Goal: Use online tool/utility: Utilize a website feature to perform a specific function

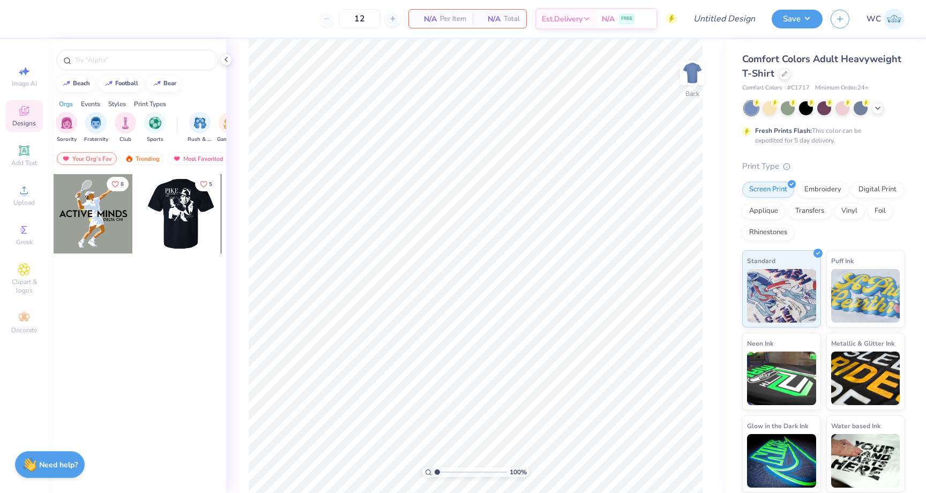
click at [142, 209] on div at bounding box center [102, 213] width 79 height 79
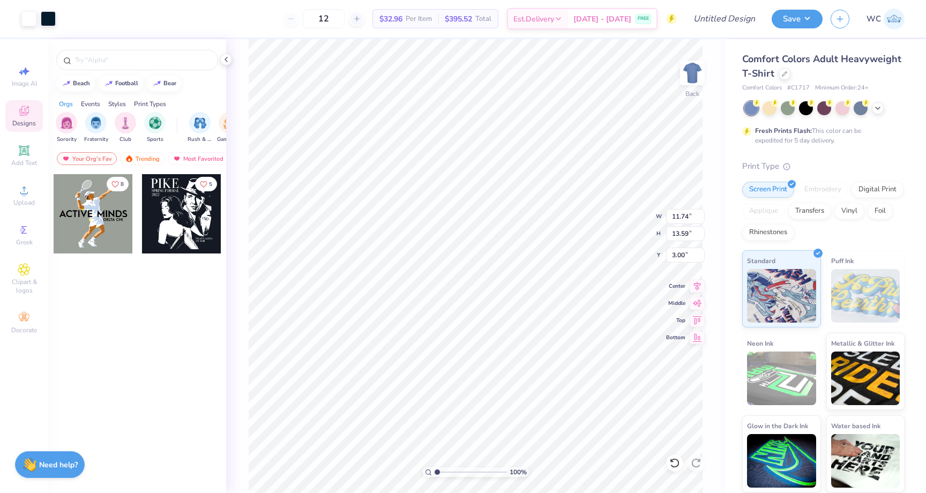
click at [178, 200] on div at bounding box center [181, 213] width 79 height 79
type input "9.02"
type input "0.63"
type input "0.73"
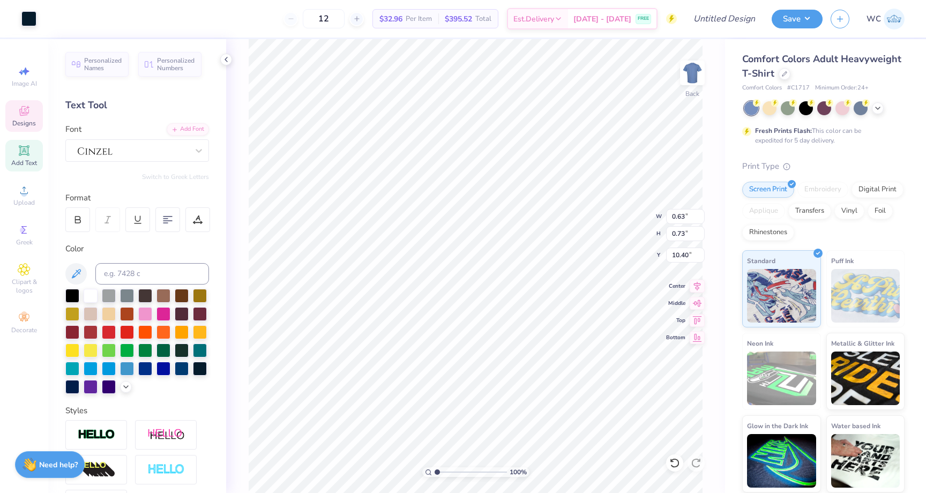
type input "10.37"
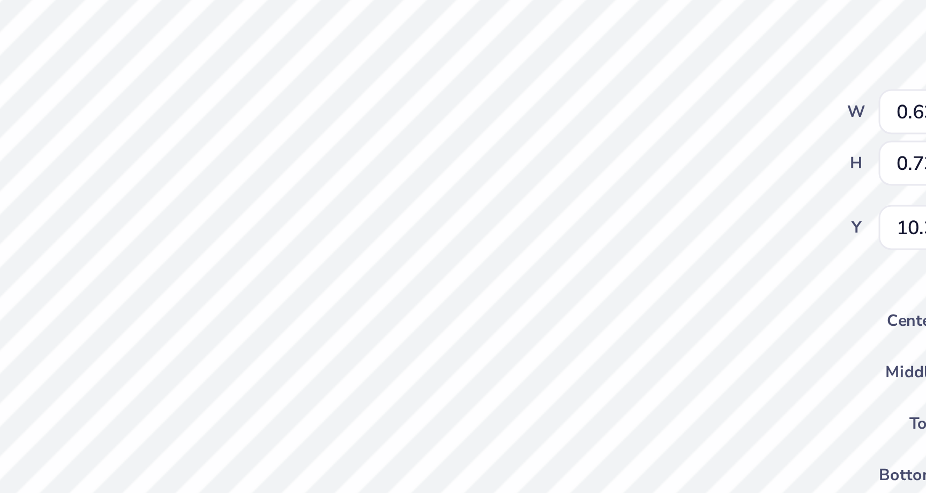
type input "0.45"
type input "0.48"
type input "10.52"
type input "2.98"
type input "7.40"
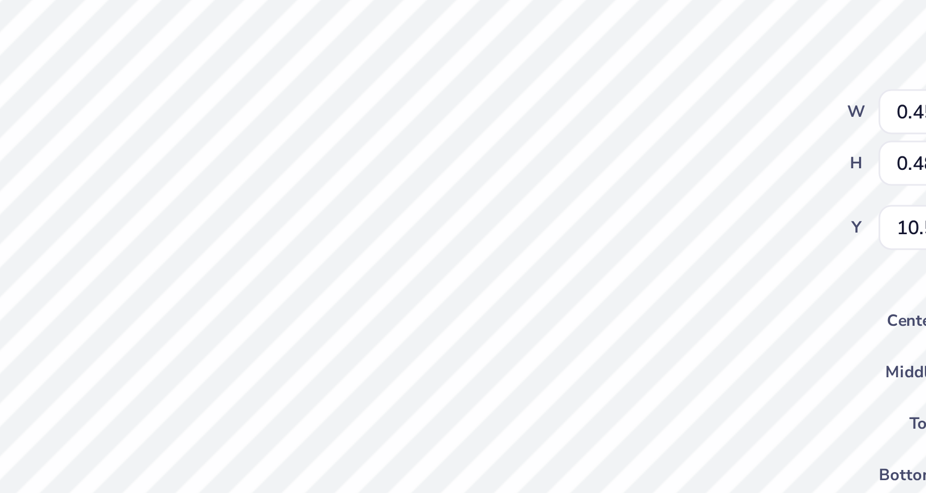
type input "6.46"
type input "0.63"
type input "0.73"
type input "10.77"
type input "0.41"
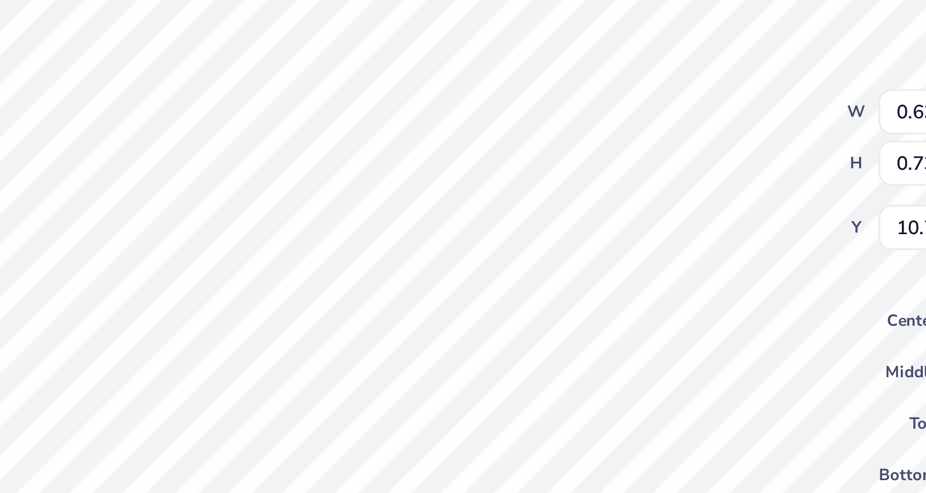
type input "0.48"
type input "10.37"
type input "0.45"
type input "10.52"
type input "0.63"
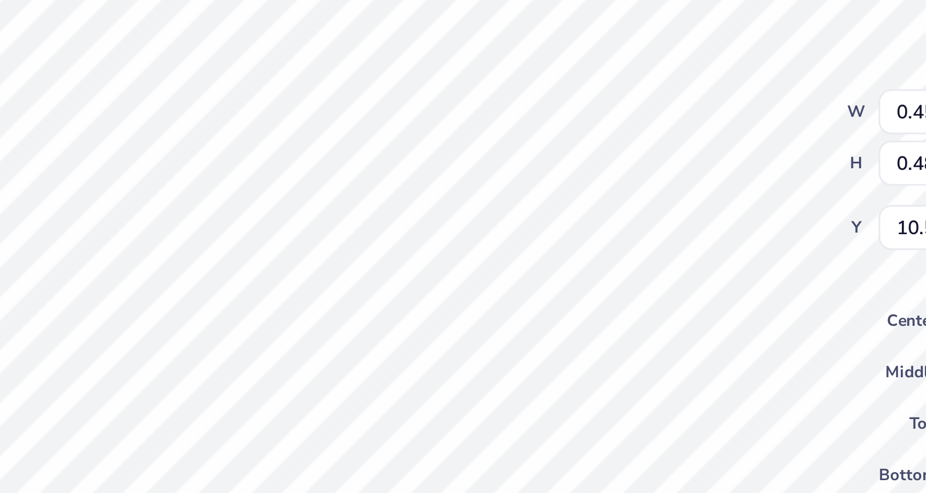
type input "0.73"
type input "10.70"
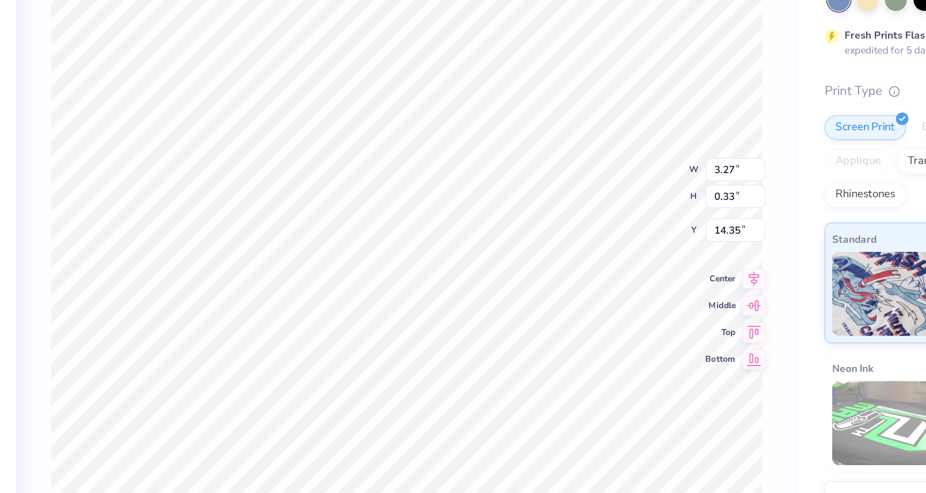
scroll to position [0, 1]
type textarea "PI KAPPA PHI"
type input "1.83"
type input "0.36"
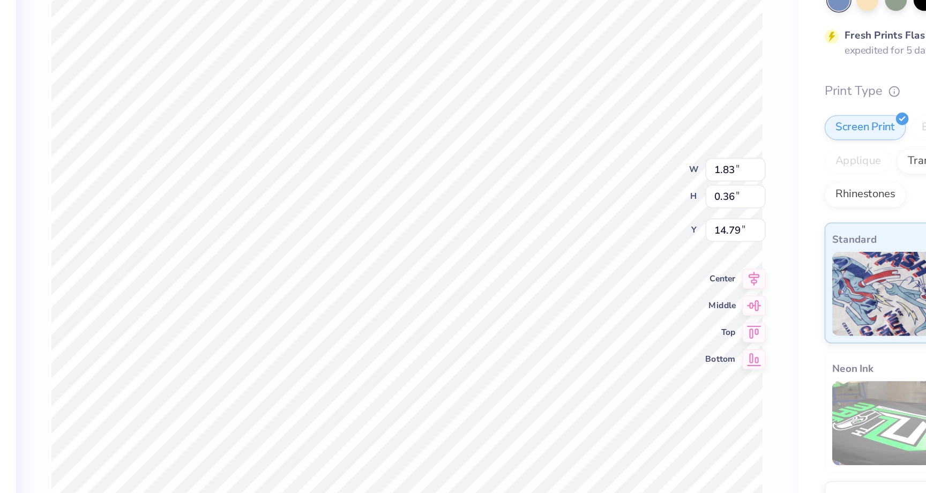
type input "14.70"
type input "2.57"
type input "0.32"
type input "14.39"
type input "14.06"
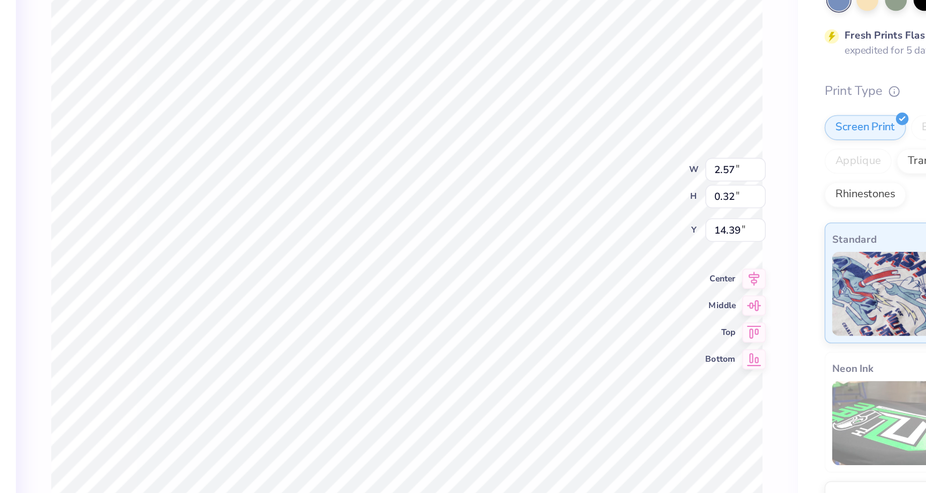
type input "14.39"
type input "8.76"
type input "8.20"
type input "7.38"
type input "5.26"
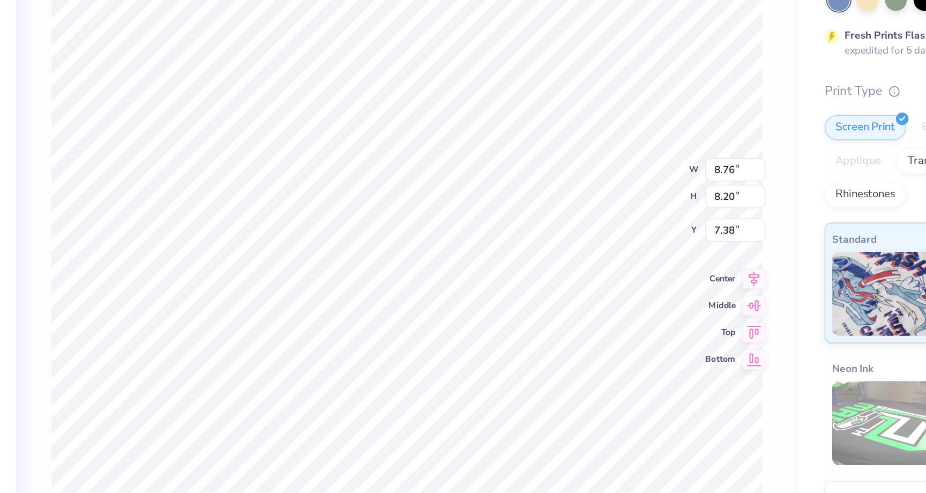
type input "1.86"
type input "3.24"
type textarea "PIKAPP"
type input "6.75"
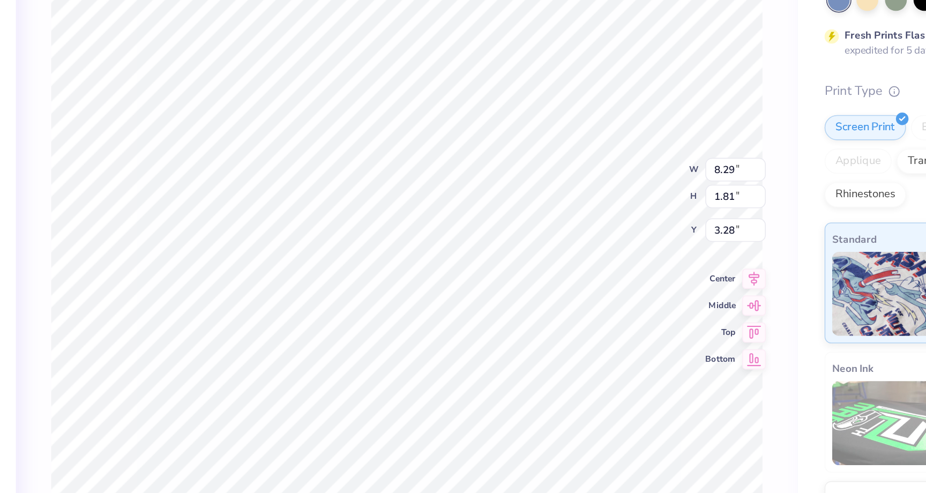
type input "1.48"
type input "3.62"
type input "3.23"
type input "5.18"
type textarea "2025"
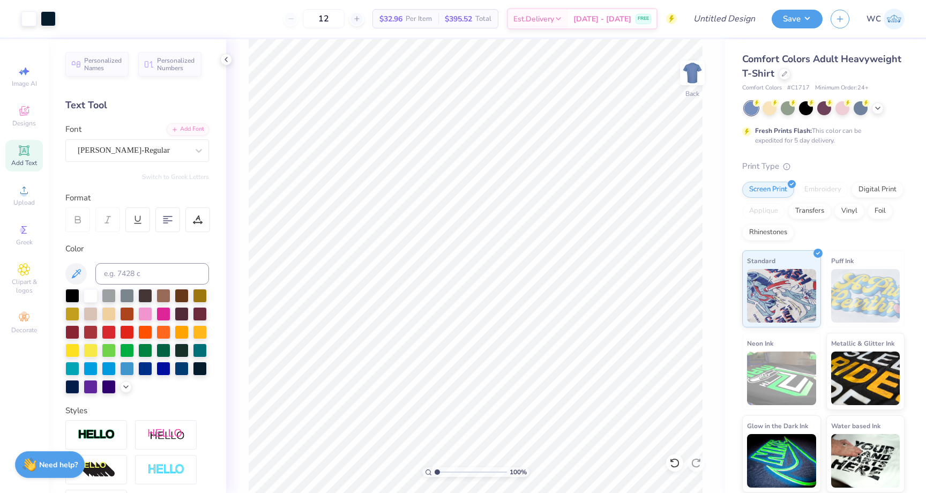
click at [805, 90] on span "# C1717" at bounding box center [798, 88] width 22 height 9
click at [807, 110] on div at bounding box center [806, 107] width 14 height 14
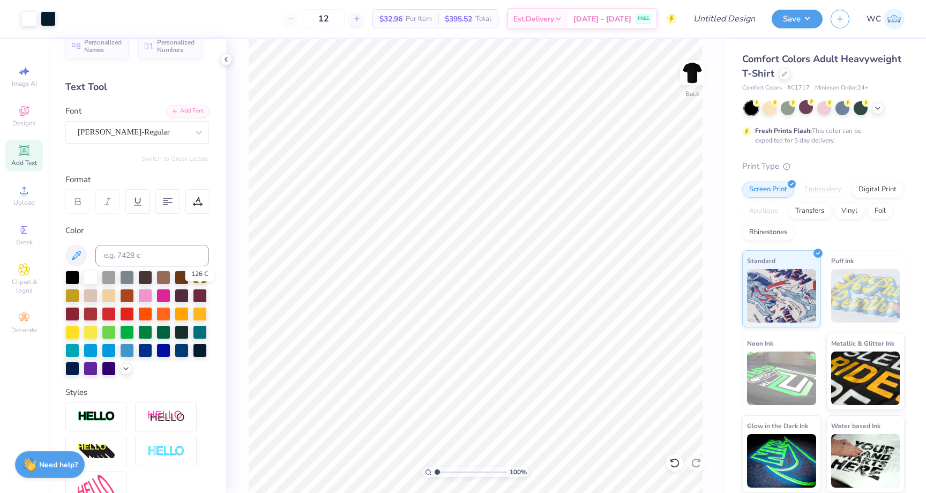
scroll to position [0, 0]
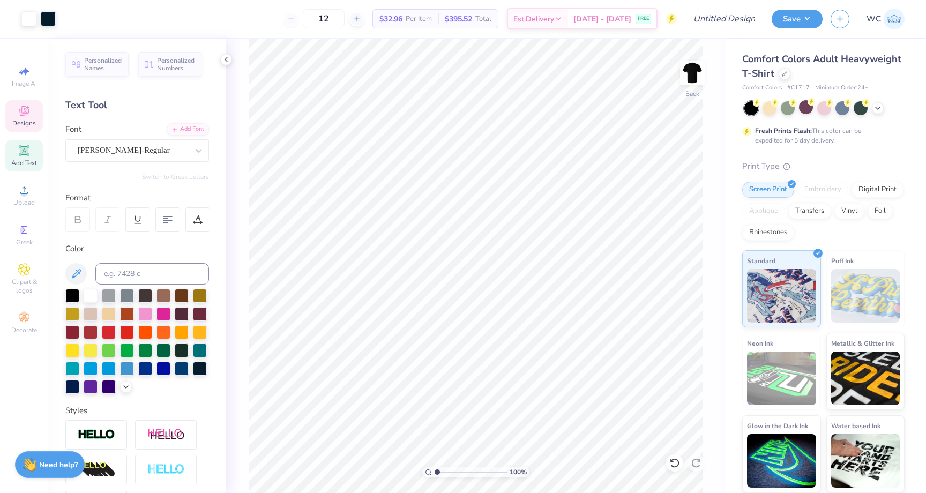
click at [22, 119] on span "Designs" at bounding box center [24, 123] width 24 height 9
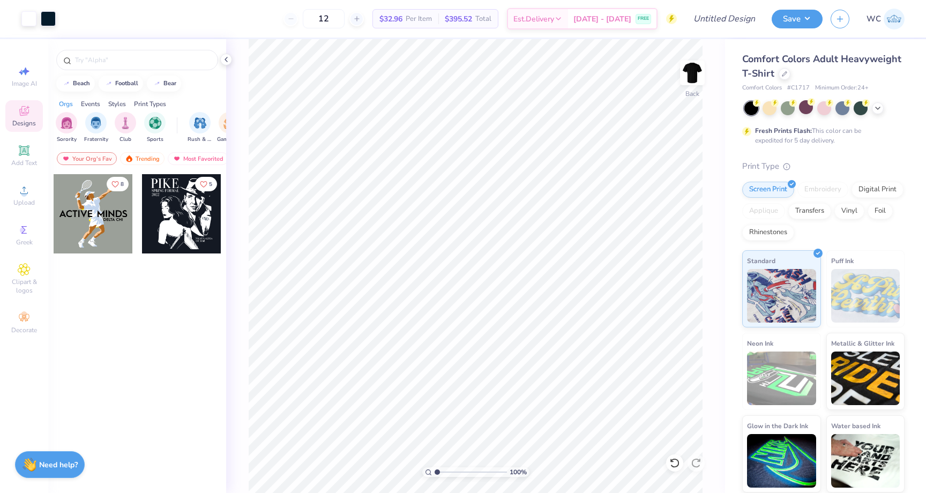
click at [96, 211] on div at bounding box center [93, 213] width 79 height 79
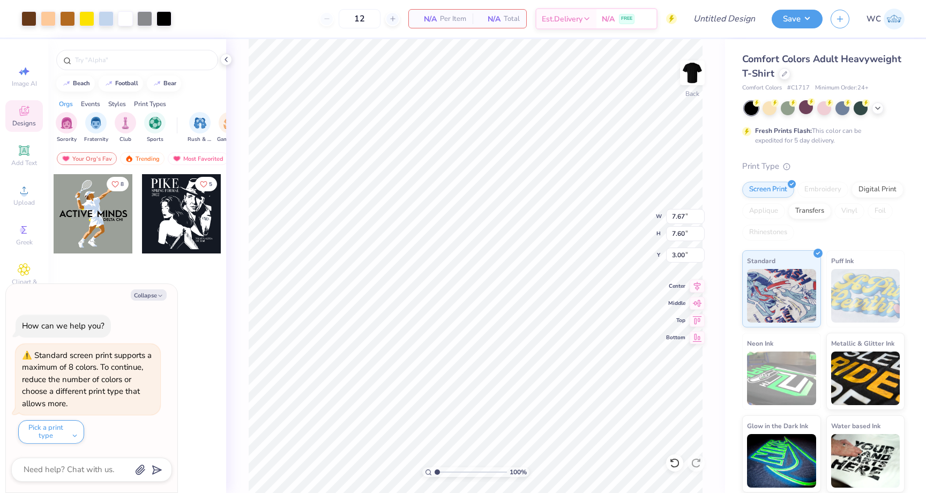
type textarea "x"
type input "10.75"
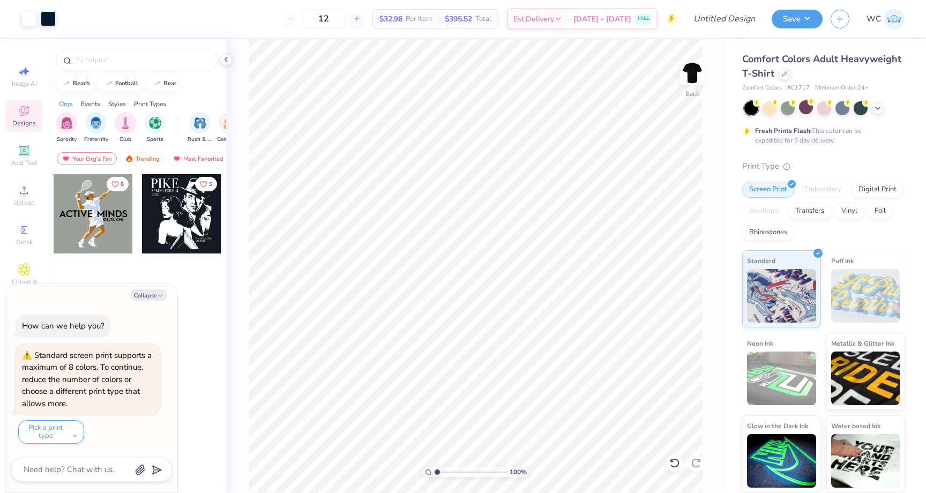
click at [117, 225] on div at bounding box center [93, 213] width 79 height 79
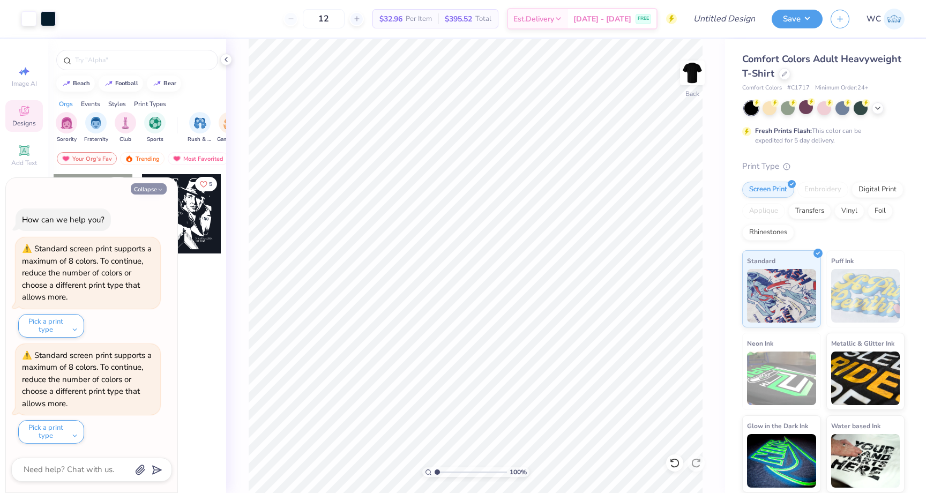
click at [153, 189] on button "Collapse" at bounding box center [149, 188] width 36 height 11
type textarea "x"
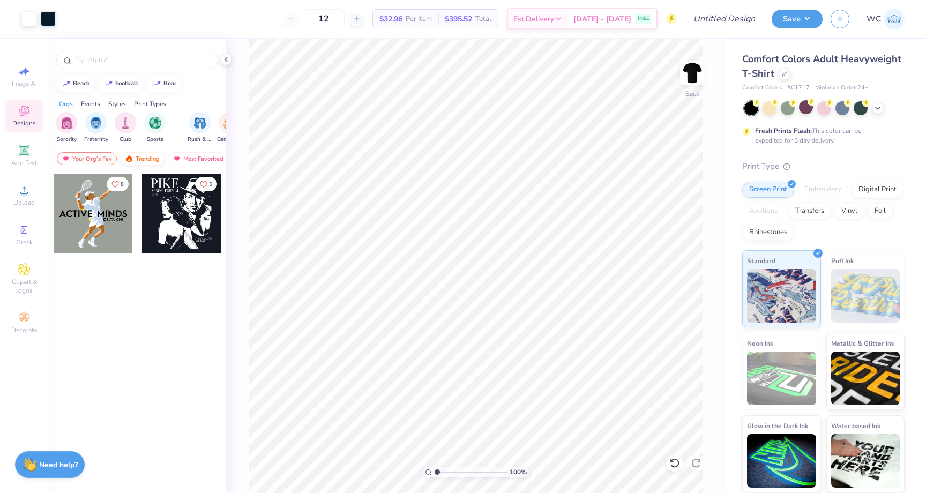
click at [148, 159] on div "Trending" at bounding box center [142, 158] width 44 height 13
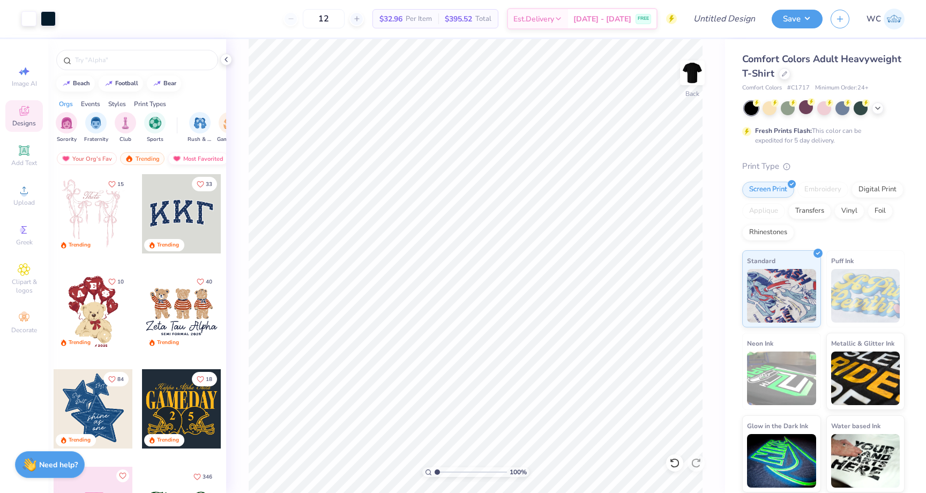
click at [197, 157] on div "Most Favorited" at bounding box center [198, 158] width 61 height 13
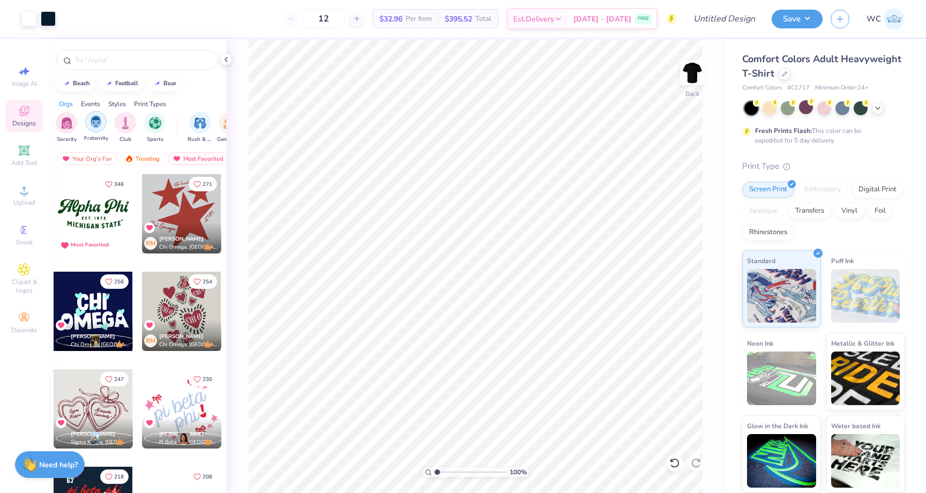
click at [100, 119] on img "filter for Fraternity" at bounding box center [96, 122] width 12 height 12
